Goal: Information Seeking & Learning: Learn about a topic

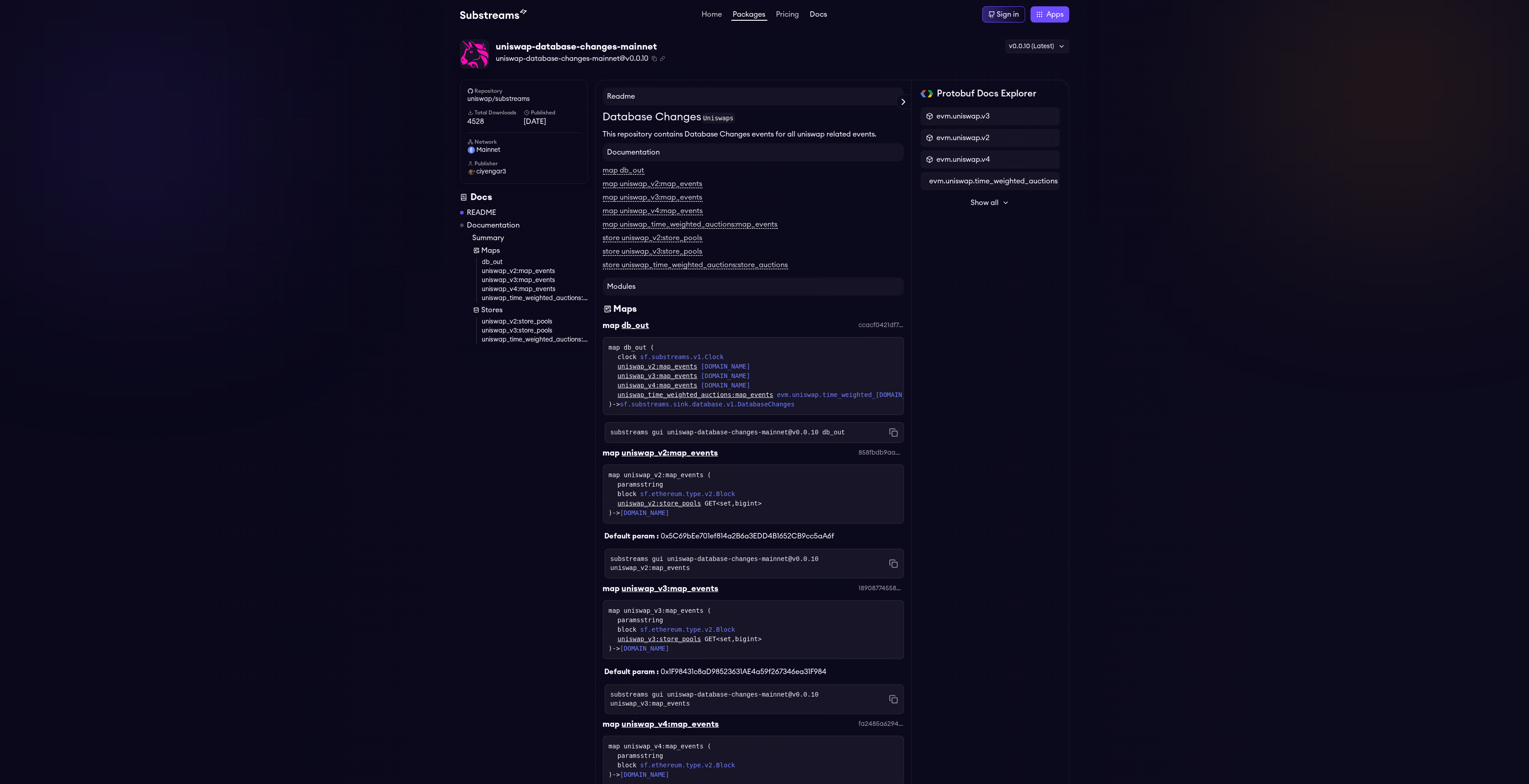
click at [814, 11] on link "Docs" at bounding box center [819, 15] width 21 height 9
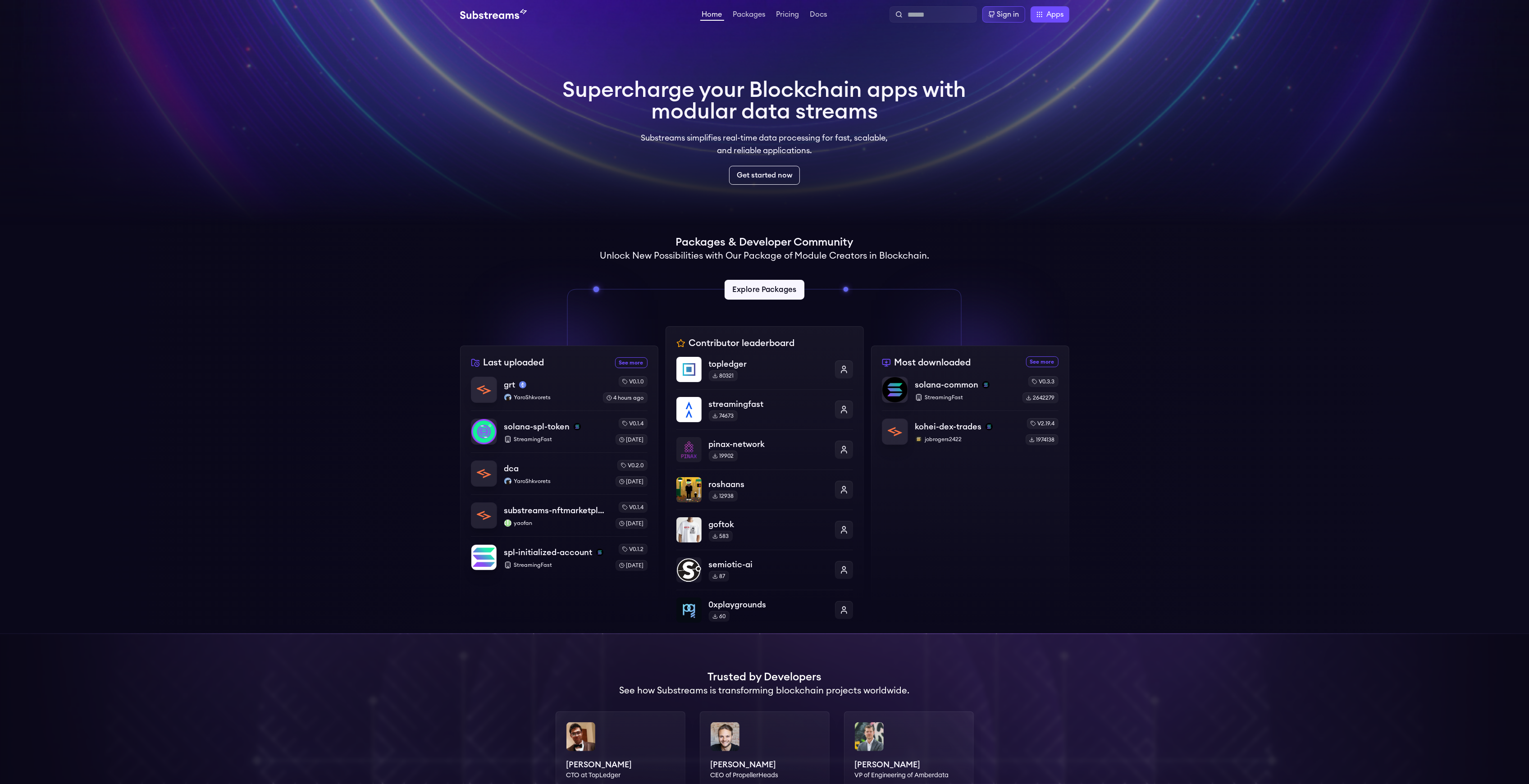
click at [762, 289] on link "Explore Packages" at bounding box center [764, 290] width 80 height 20
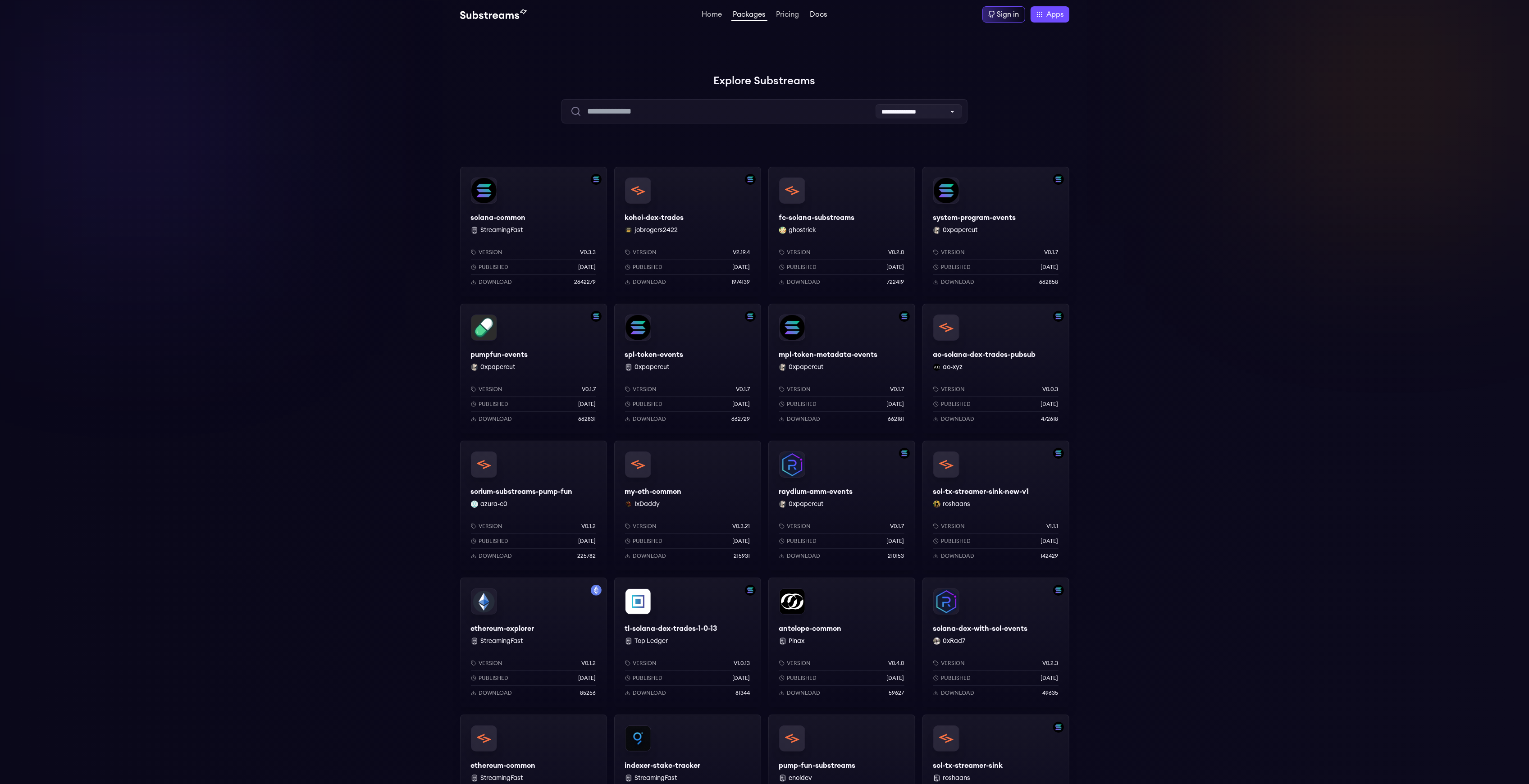
click at [812, 15] on link "Docs" at bounding box center [819, 15] width 21 height 9
click at [504, 14] on img at bounding box center [493, 15] width 67 height 11
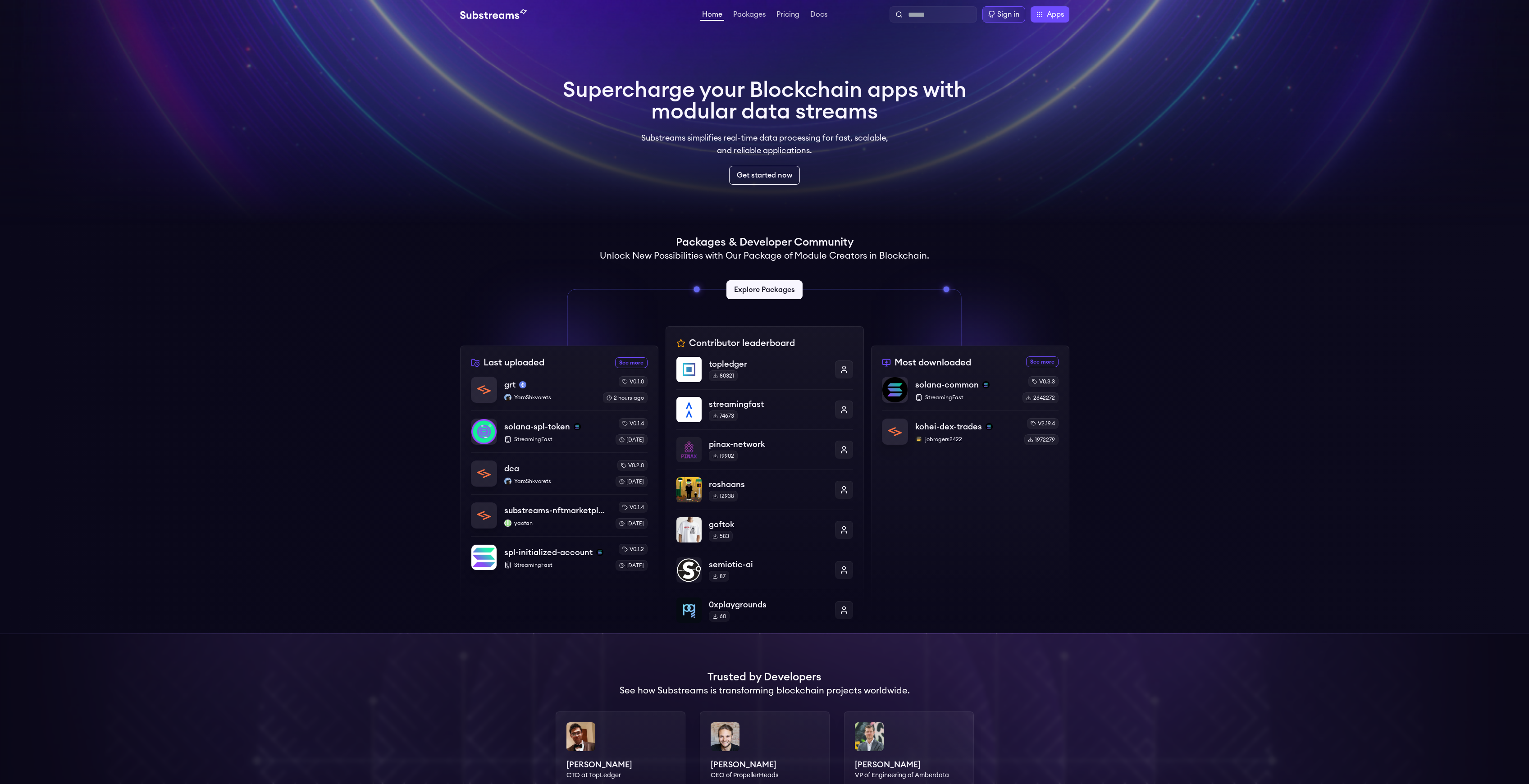
scroll to position [204, 0]
